Goal: Find specific page/section: Find specific page/section

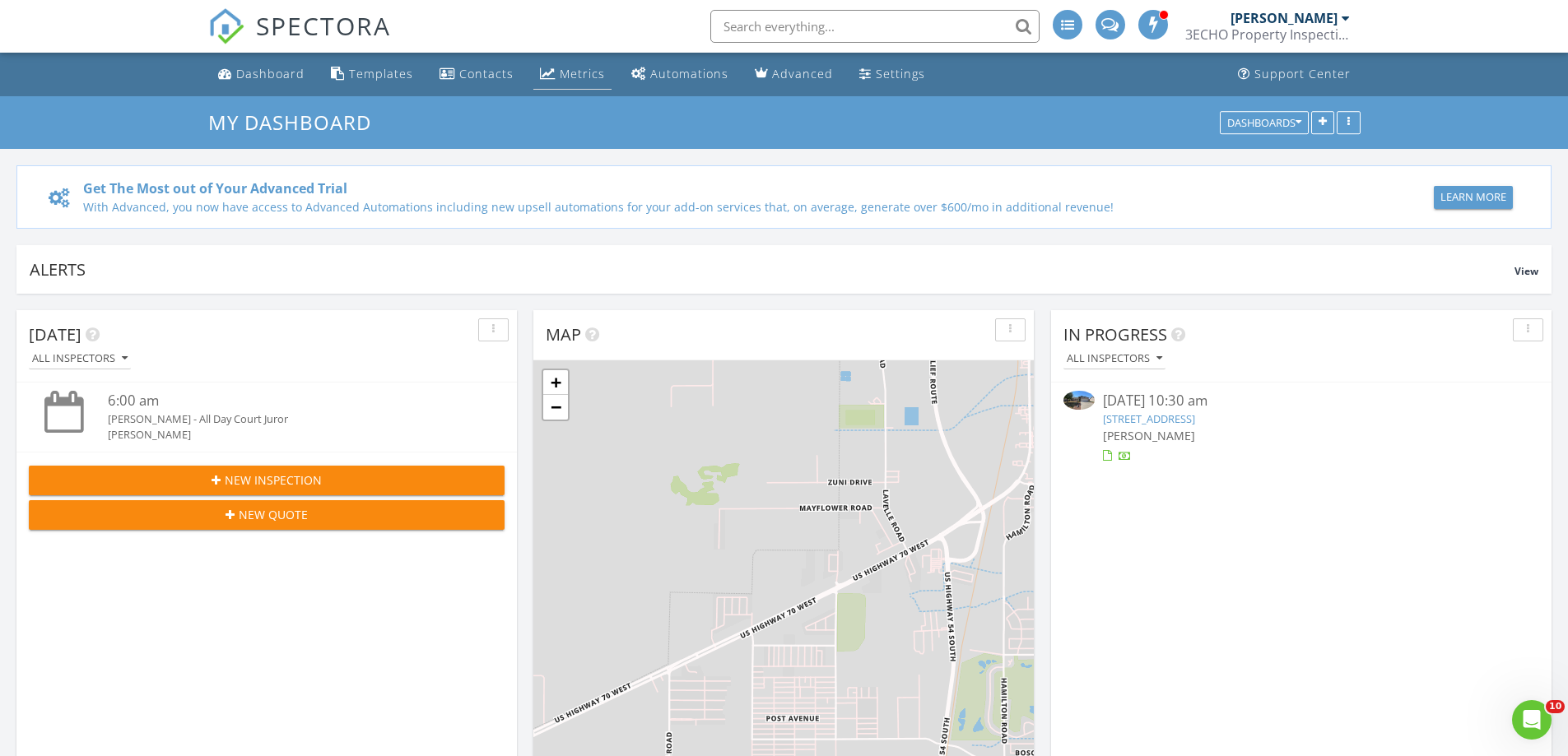
click at [559, 79] on div "Metrics" at bounding box center [582, 73] width 46 height 16
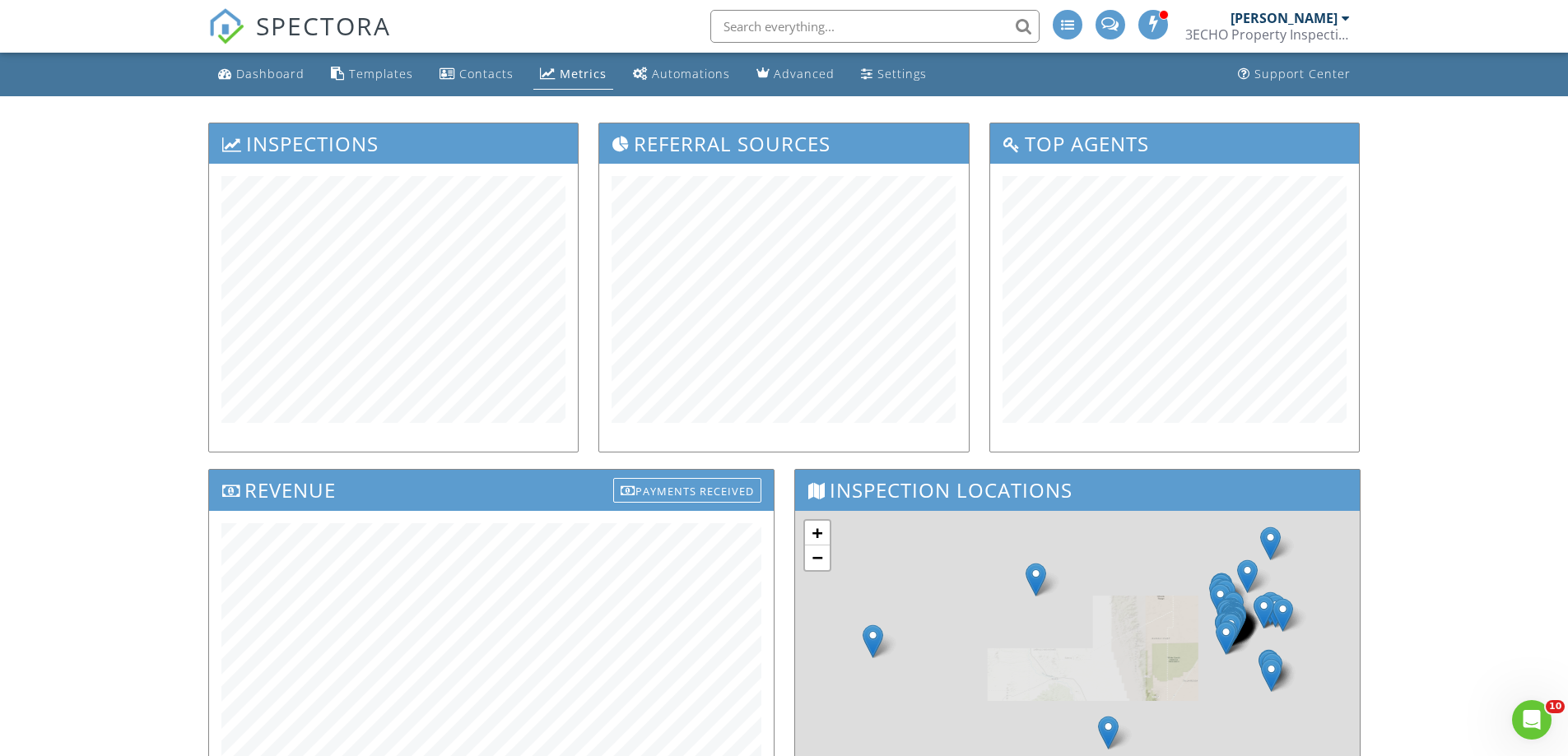
click at [1344, 15] on div at bounding box center [1346, 18] width 8 height 13
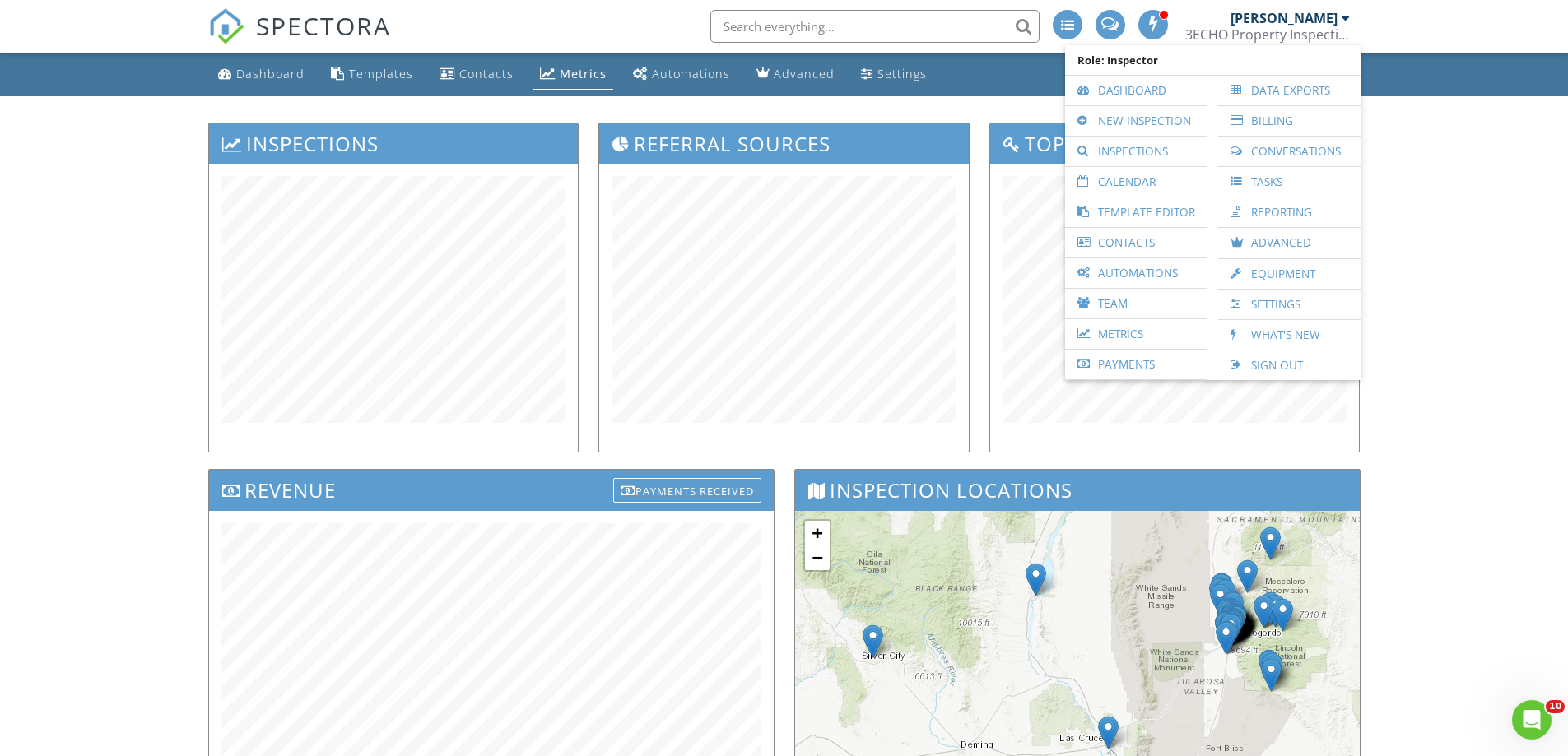
click at [1254, 212] on link "Reporting" at bounding box center [1290, 212] width 126 height 30
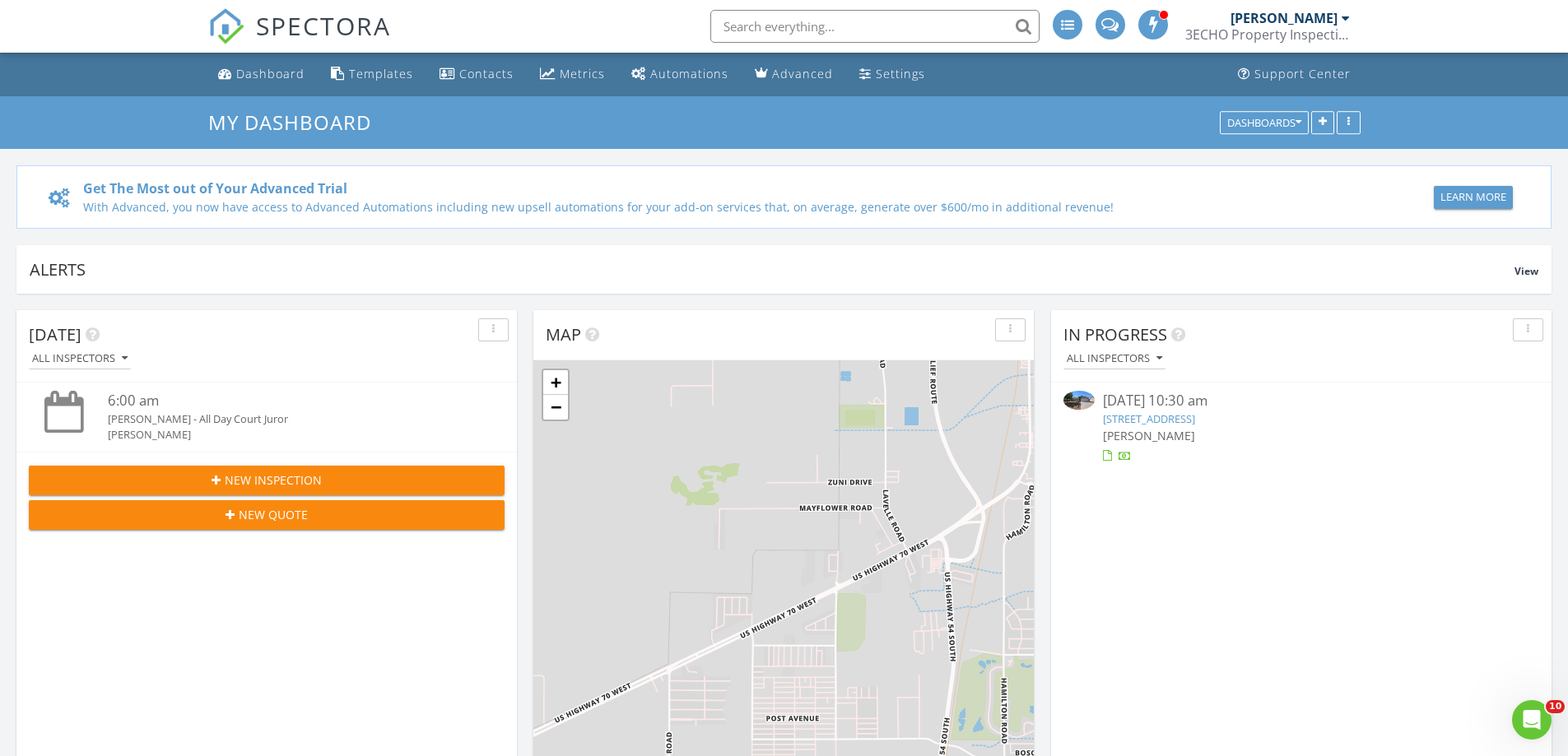
click at [1148, 419] on link "[STREET_ADDRESS]" at bounding box center [1149, 419] width 92 height 15
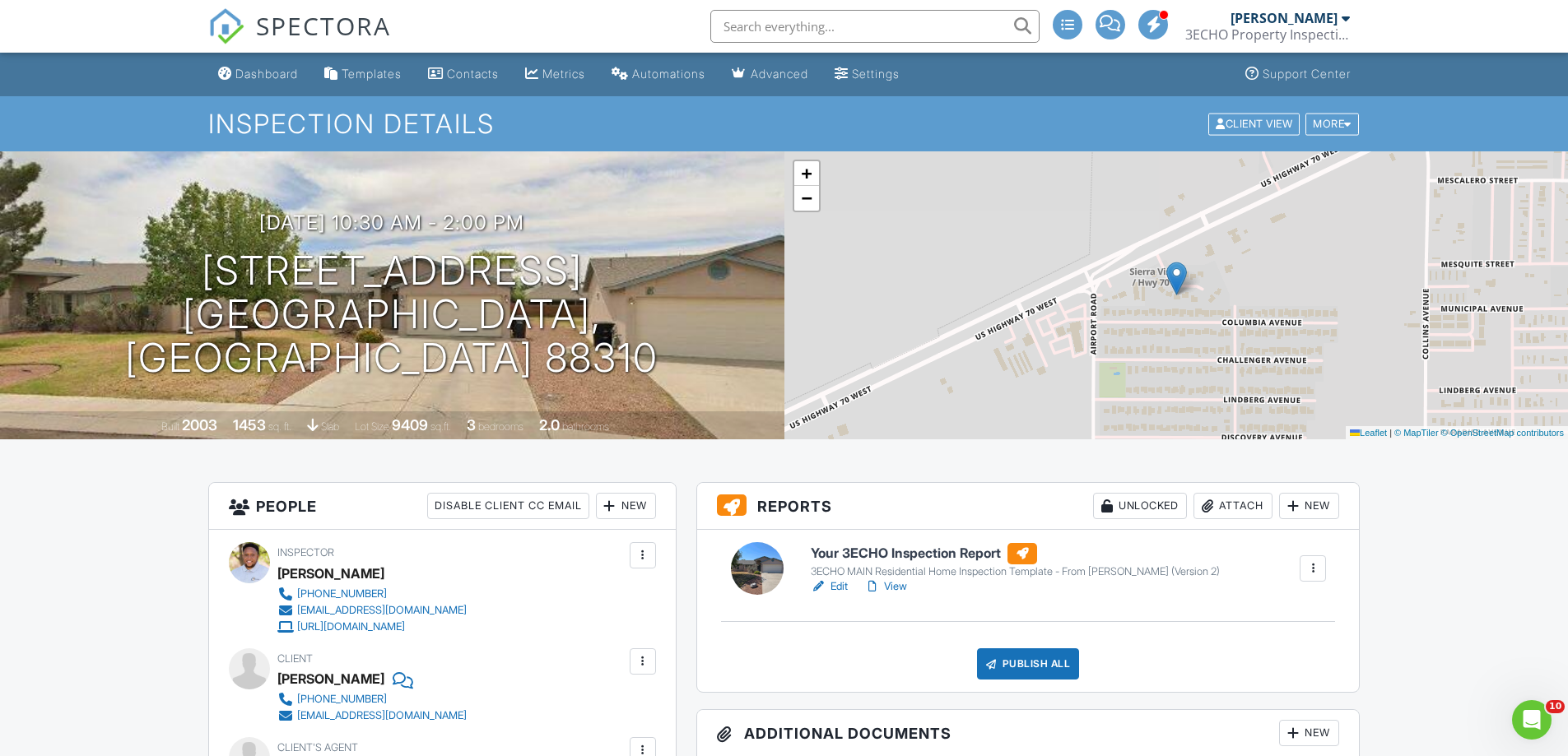
click at [829, 583] on link "Edit" at bounding box center [829, 587] width 37 height 17
